Goal: Task Accomplishment & Management: Manage account settings

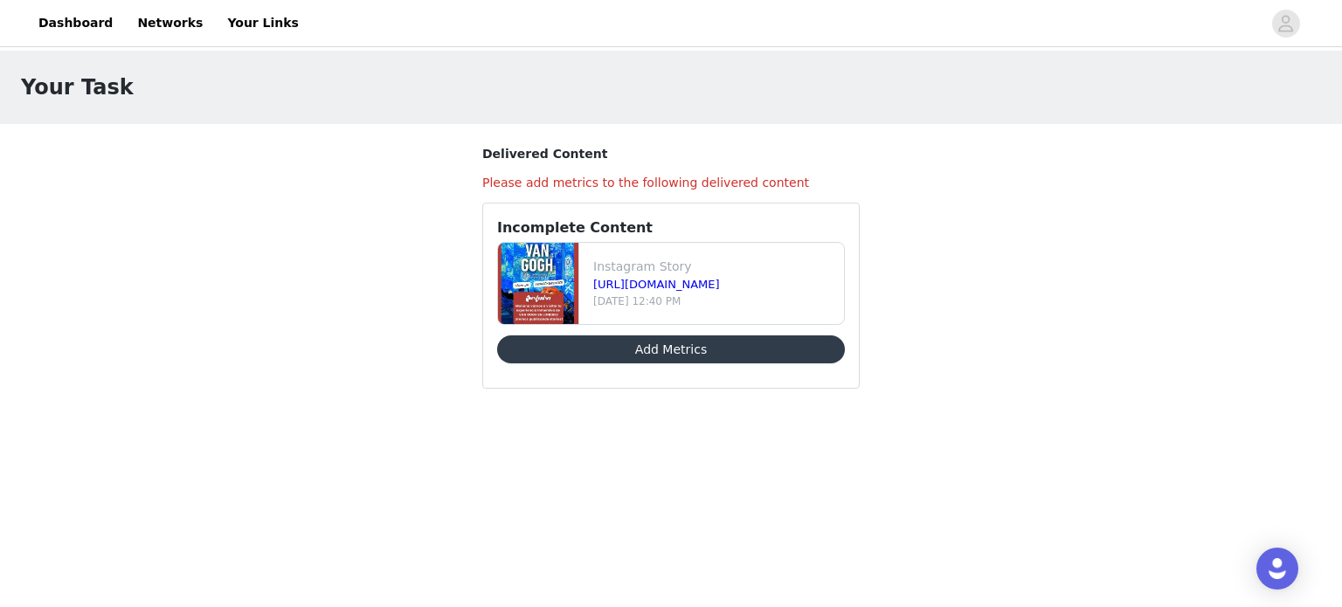
click at [700, 352] on button "Add Metrics" at bounding box center [671, 349] width 348 height 28
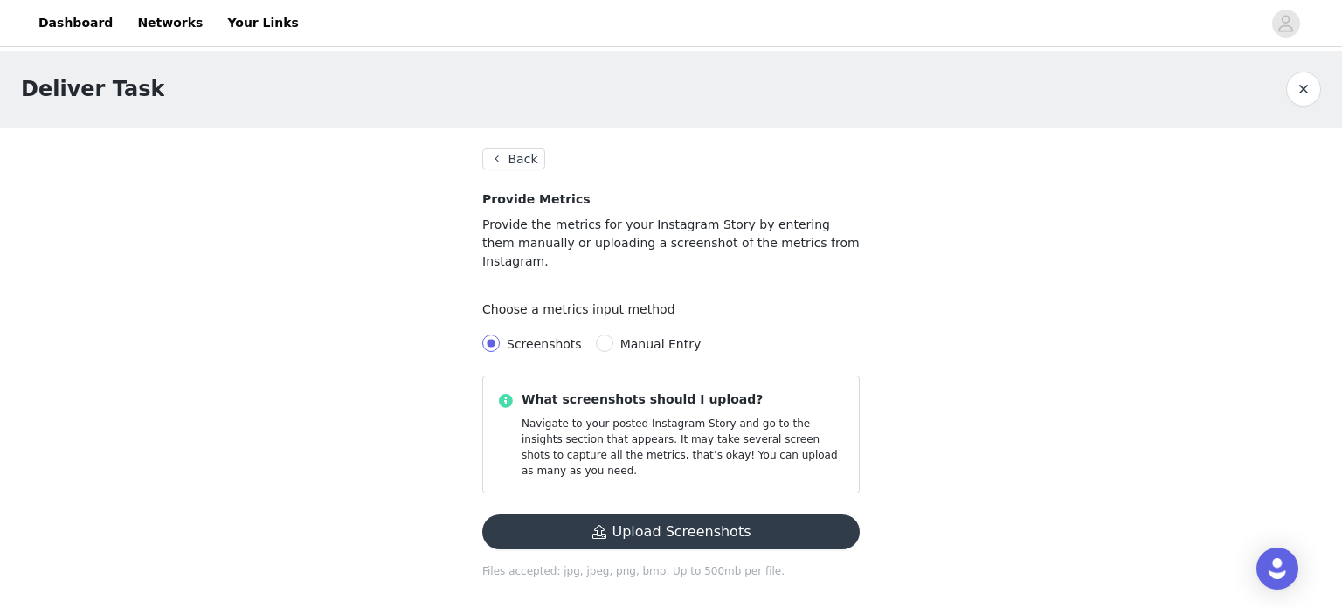
click at [647, 337] on span "Manual Entry" at bounding box center [660, 344] width 81 height 14
click at [613, 335] on input "Manual Entry" at bounding box center [604, 343] width 17 height 17
radio input "true"
radio input "false"
radio input "true"
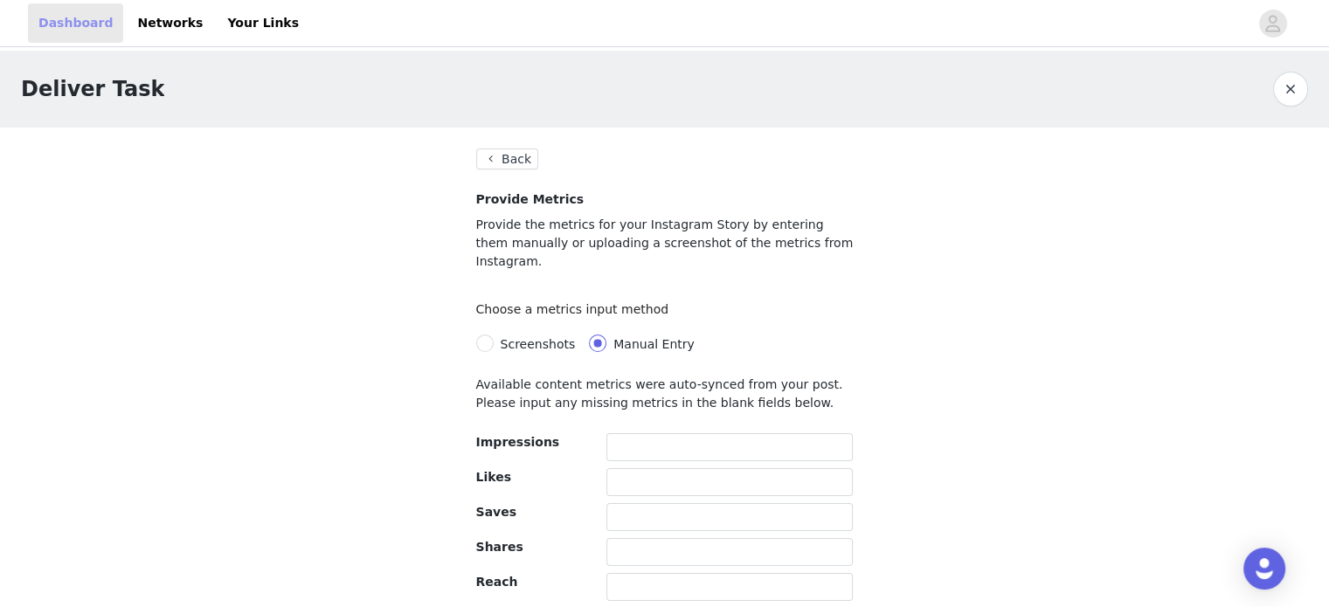
click at [84, 13] on link "Dashboard" at bounding box center [75, 22] width 95 height 39
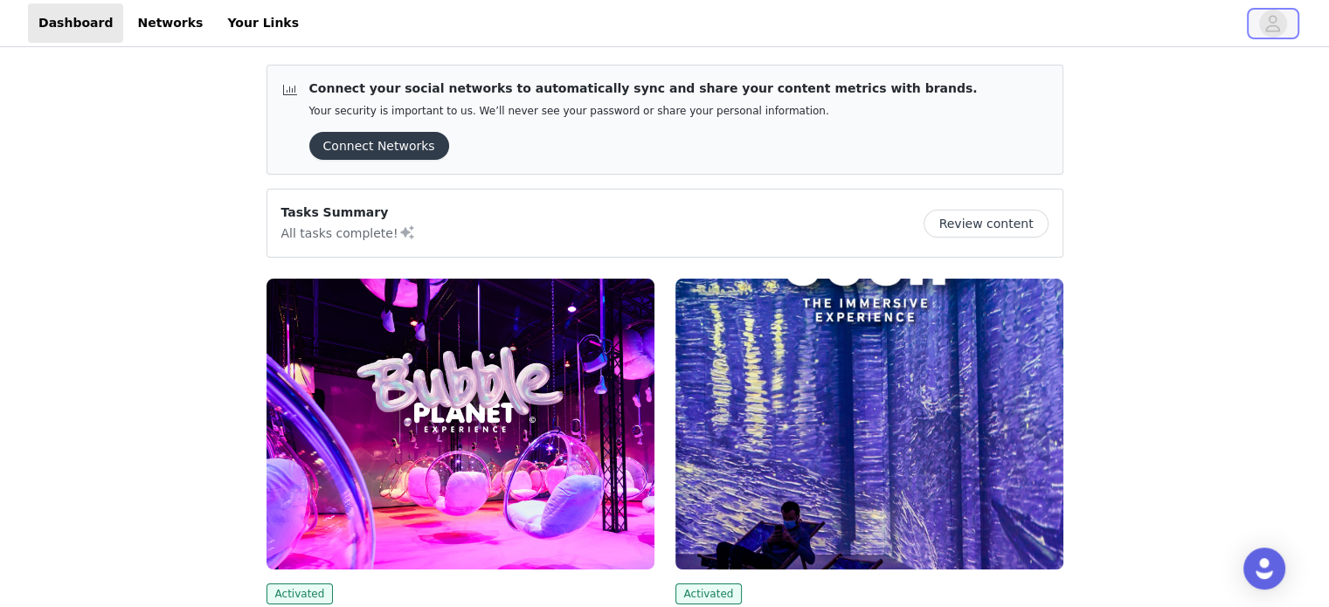
click at [1273, 24] on icon "avatar" at bounding box center [1272, 24] width 17 height 28
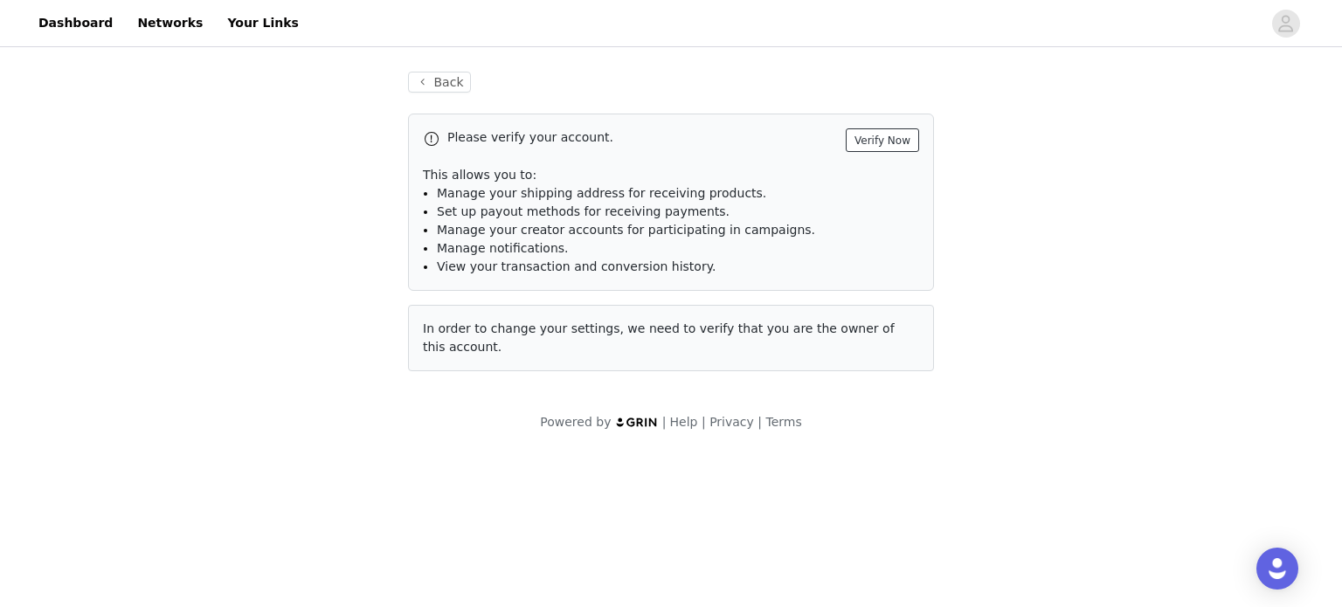
click at [885, 147] on button "Verify Now" at bounding box center [882, 140] width 73 height 24
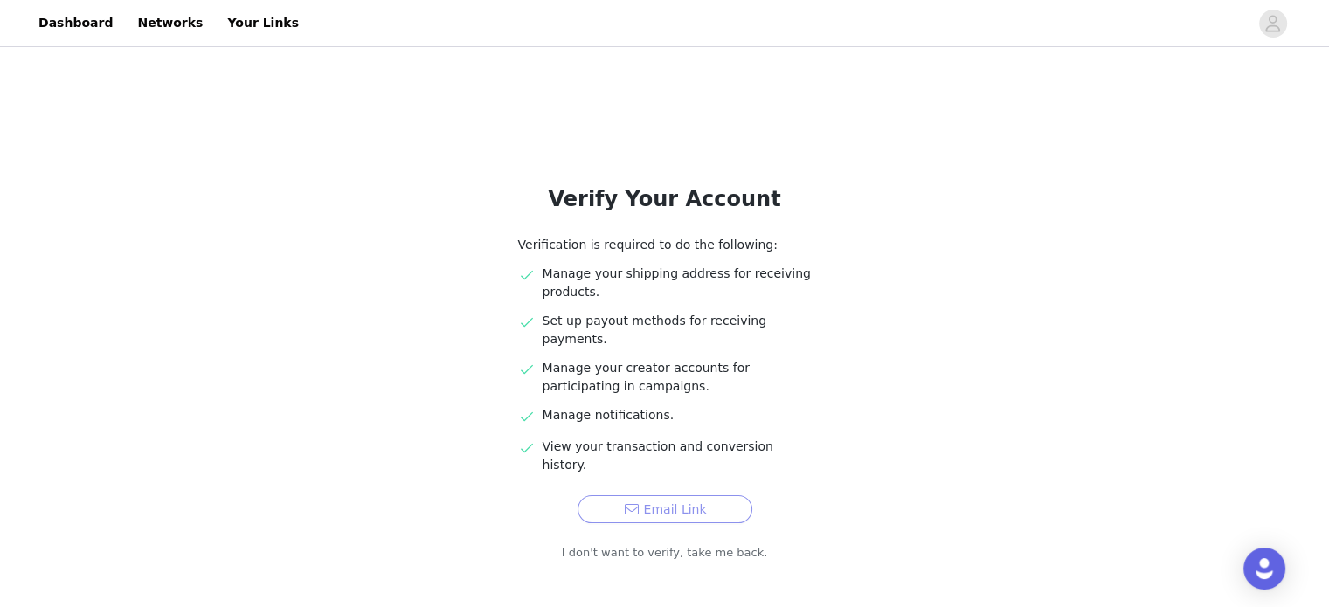
click at [688, 495] on button "Email Link" at bounding box center [664, 509] width 175 height 28
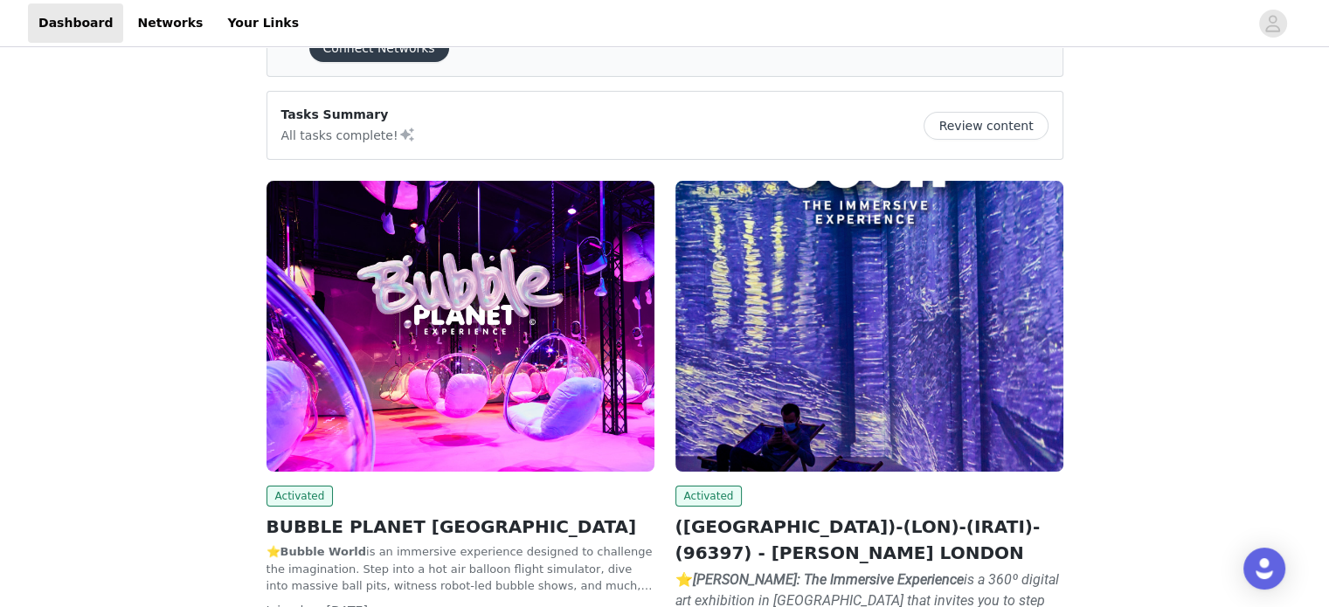
scroll to position [98, 0]
click at [988, 128] on button "Review content" at bounding box center [985, 126] width 124 height 28
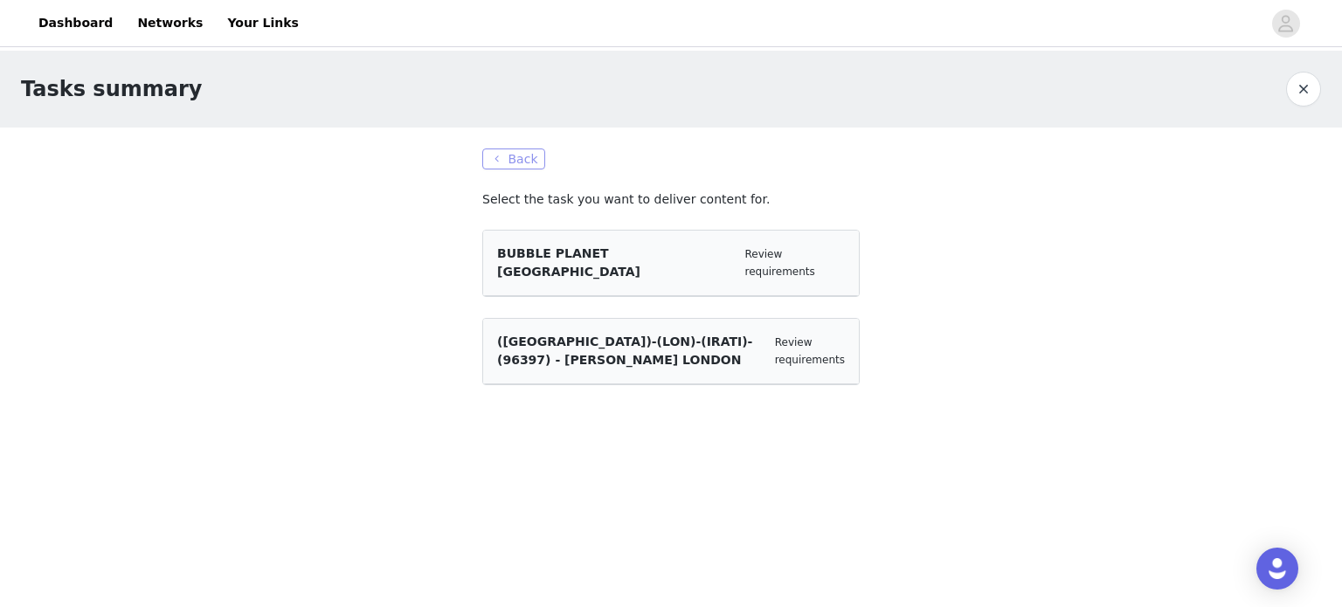
click at [516, 162] on button "Back" at bounding box center [513, 158] width 63 height 21
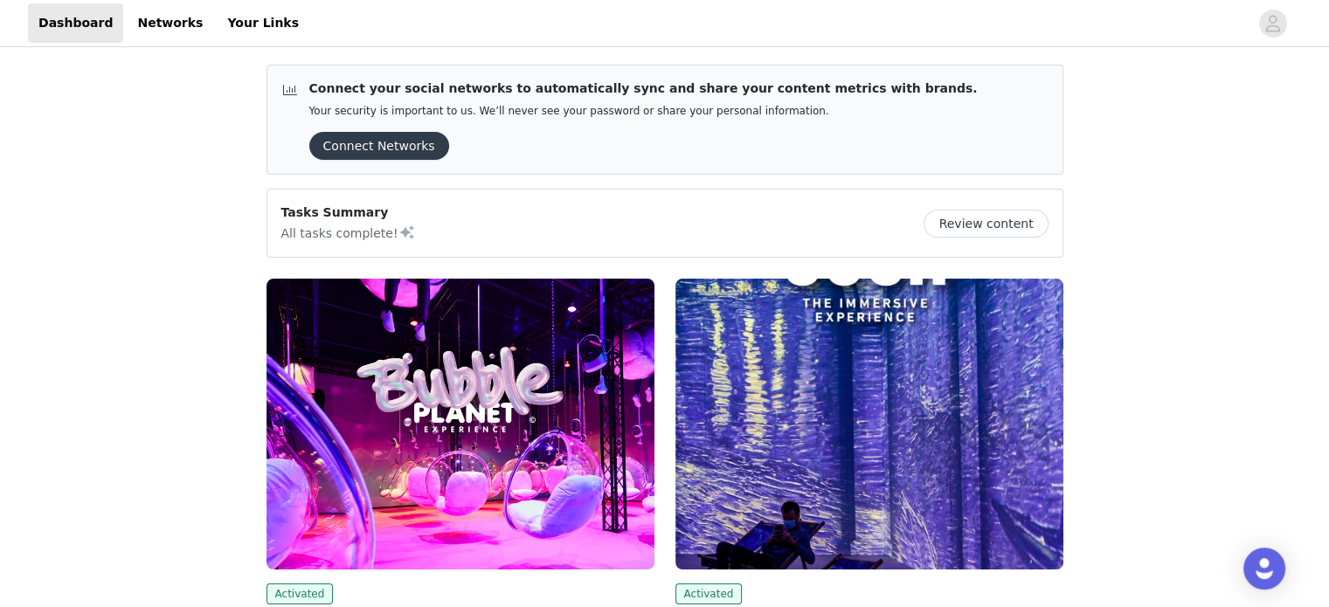
click at [407, 146] on button "Connect Networks" at bounding box center [379, 146] width 140 height 28
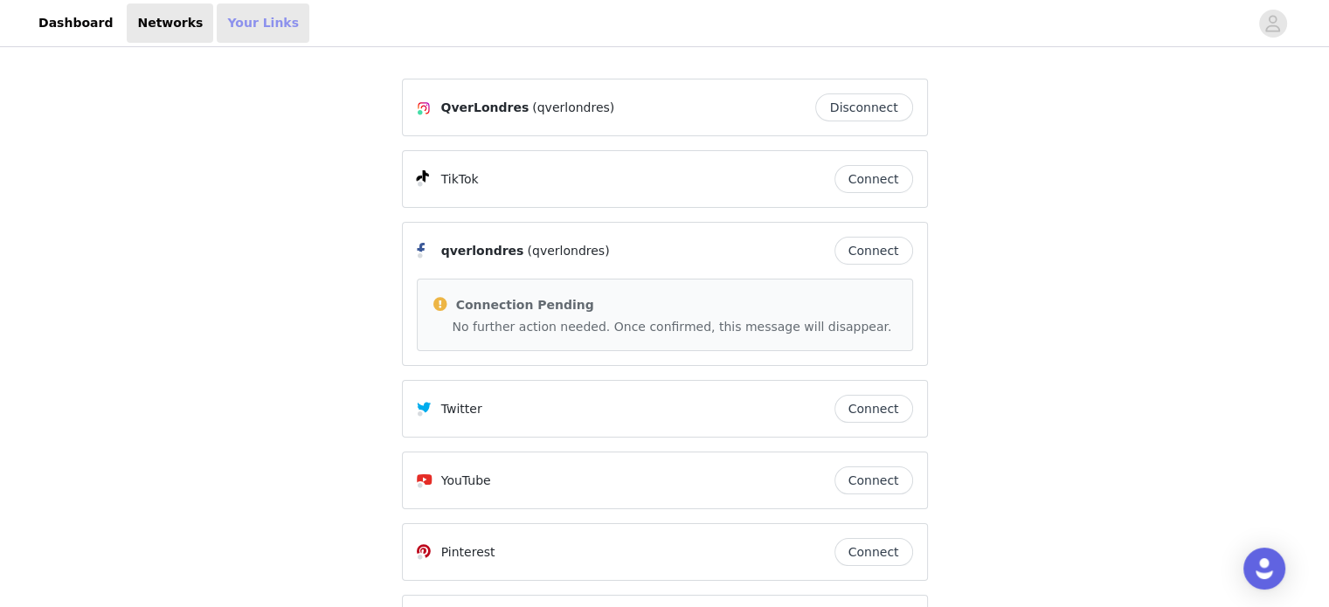
click at [226, 21] on link "Your Links" at bounding box center [263, 22] width 93 height 39
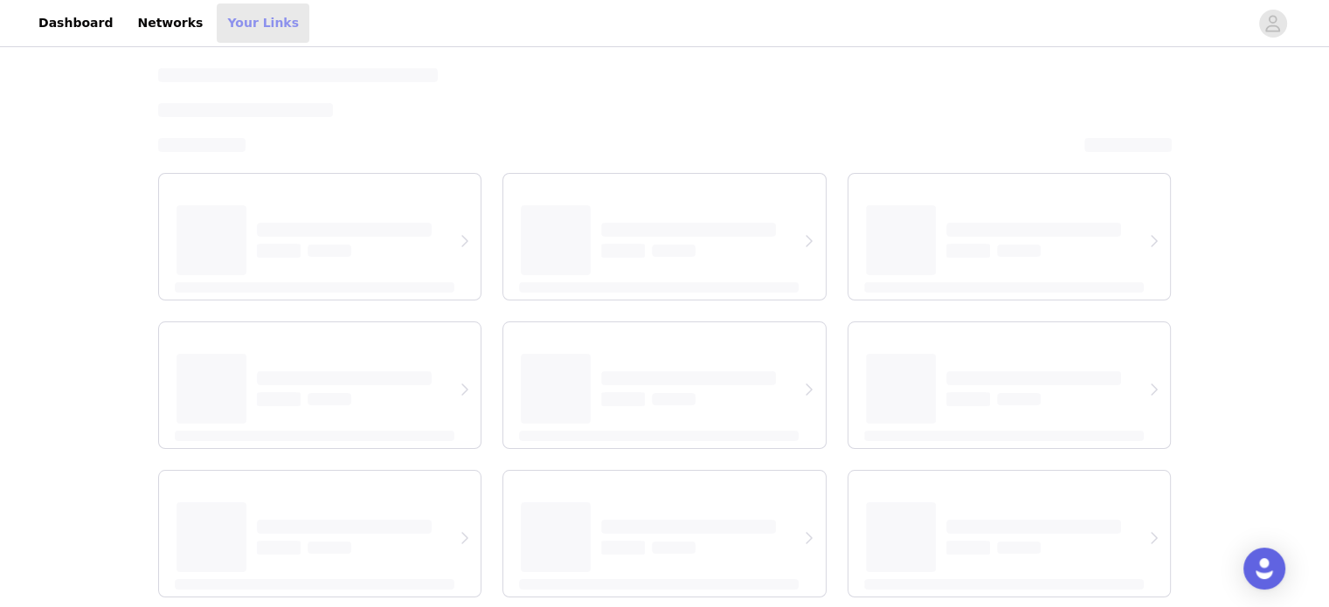
select select "12"
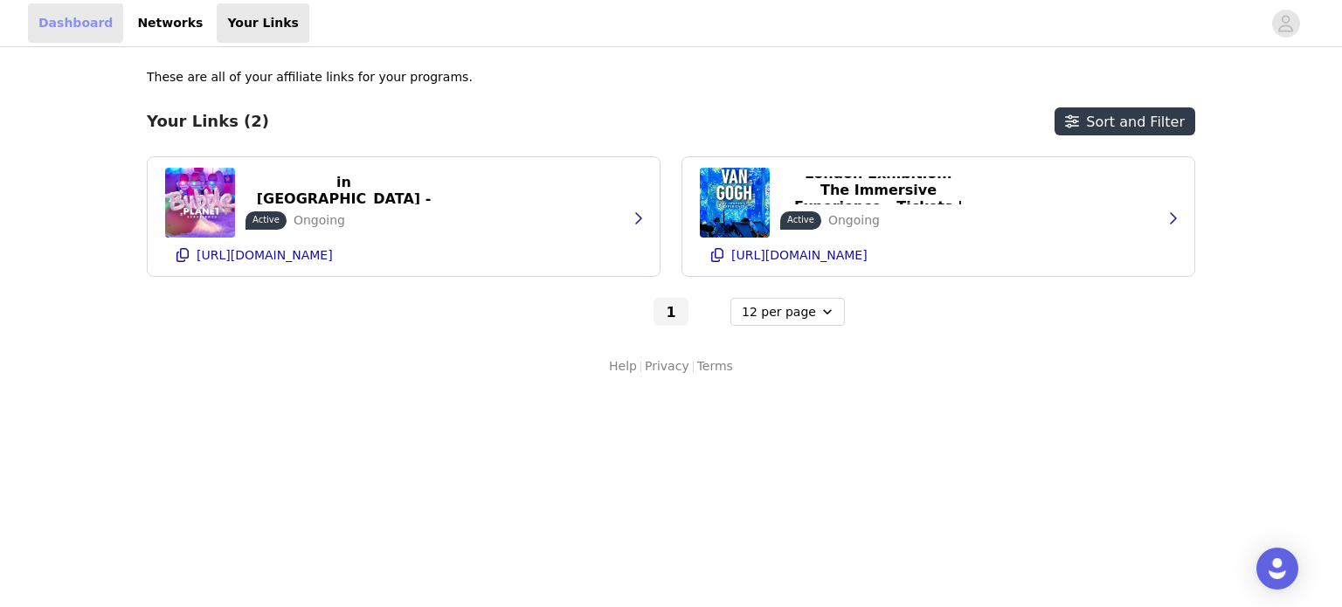
click at [72, 15] on link "Dashboard" at bounding box center [75, 22] width 95 height 39
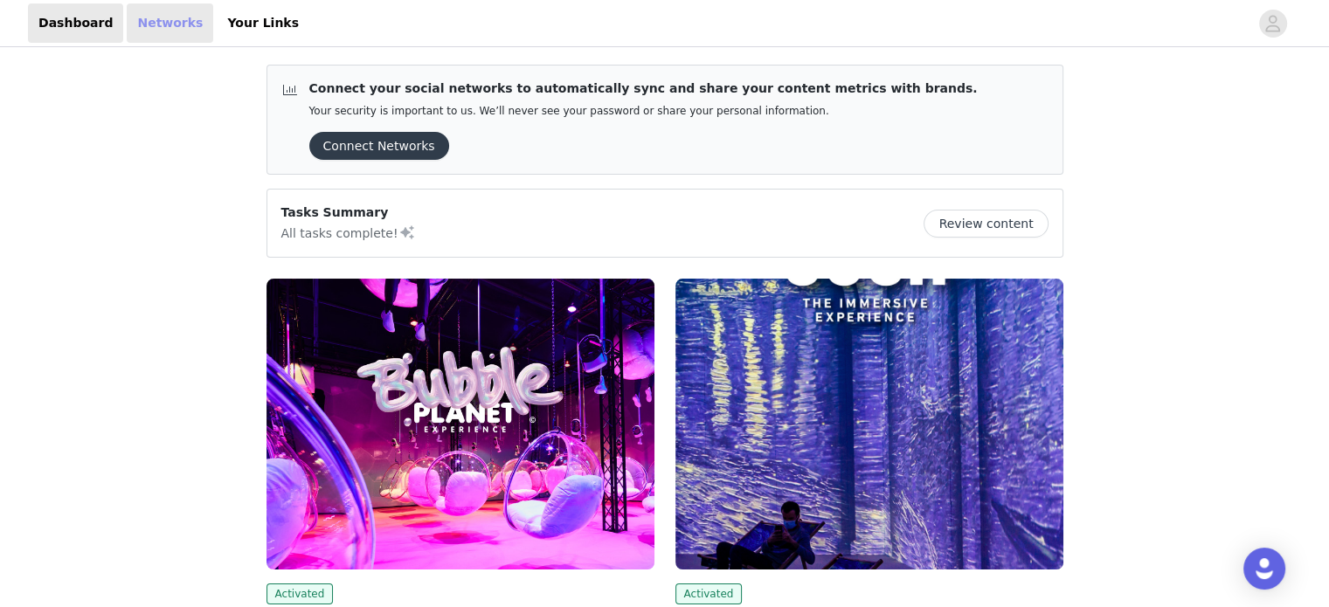
click at [155, 27] on link "Networks" at bounding box center [170, 22] width 86 height 39
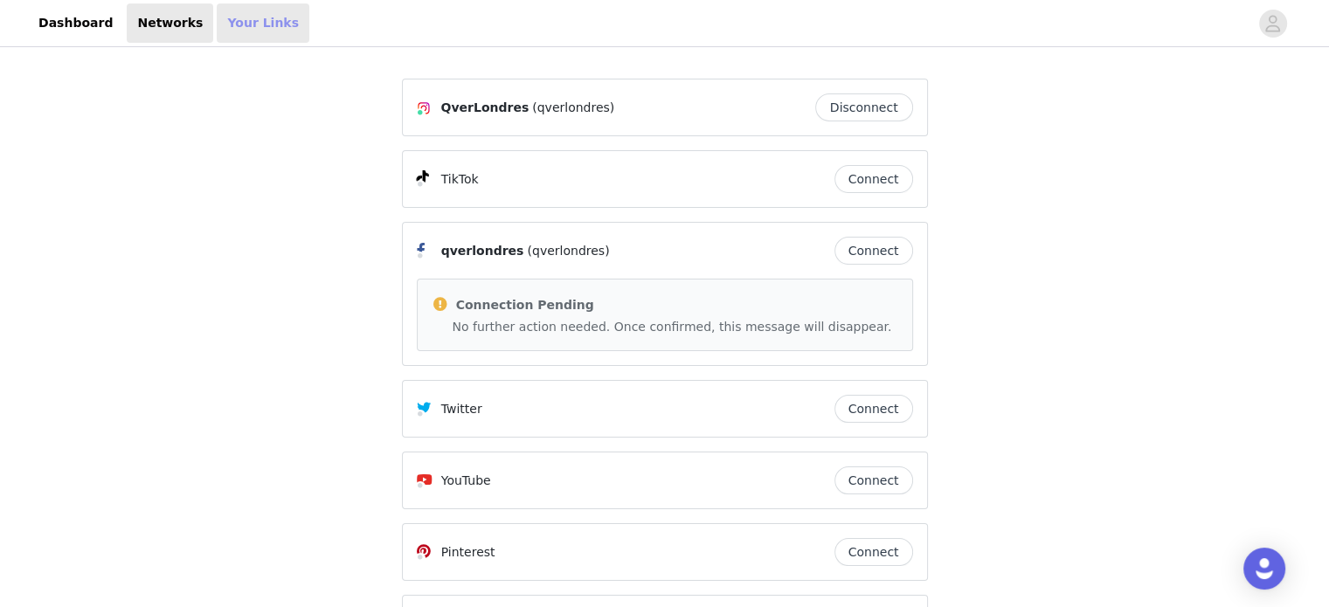
click at [241, 20] on link "Your Links" at bounding box center [263, 22] width 93 height 39
select select "12"
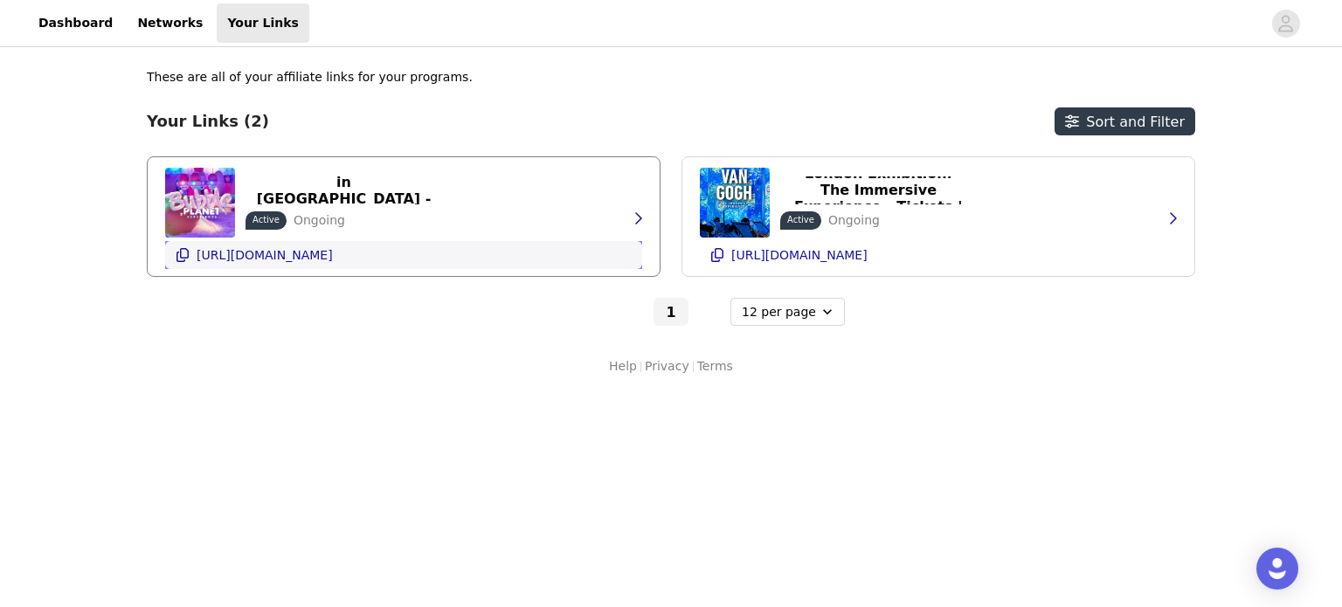
click at [333, 252] on p "https://glnk.io/oqkxz/feverxqverlondres" at bounding box center [265, 255] width 136 height 14
click at [155, 22] on link "Networks" at bounding box center [170, 22] width 86 height 39
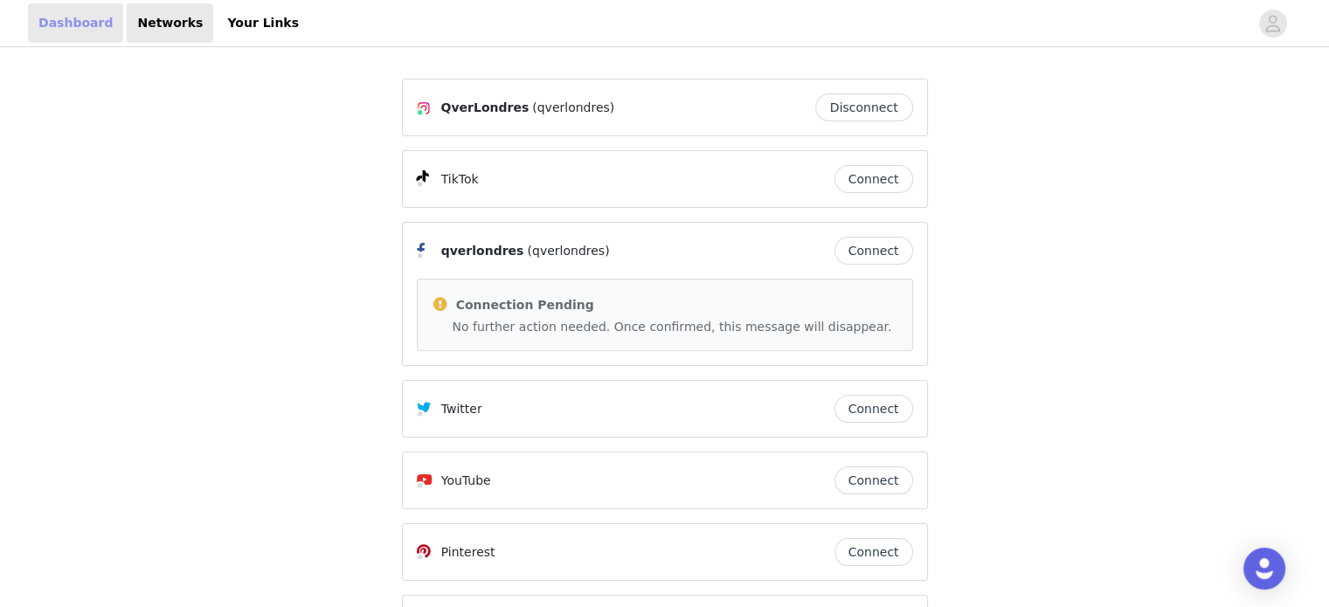
click at [59, 24] on link "Dashboard" at bounding box center [75, 22] width 95 height 39
